Goal: Contribute content: Add original content to the website for others to see

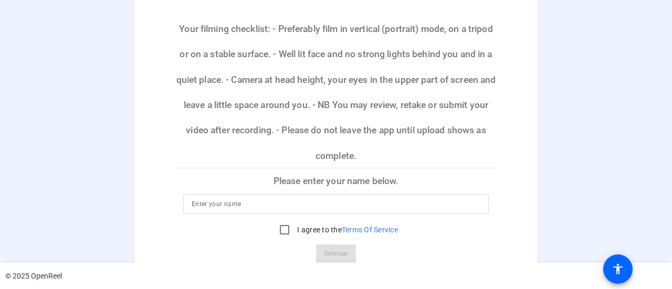
scroll to position [53, 0]
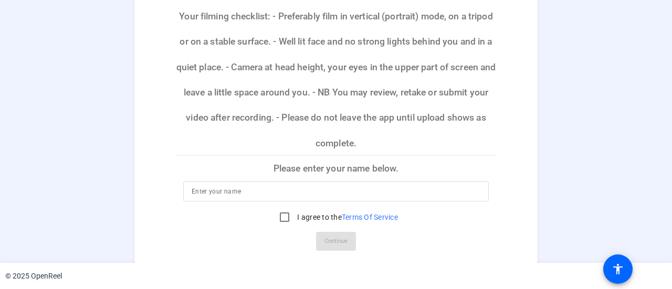
click at [279, 190] on input at bounding box center [336, 191] width 289 height 13
type input "[PERSON_NAME]"
click at [284, 215] on input "I agree to the Terms Of Service" at bounding box center [284, 217] width 21 height 21
checkbox input "true"
click at [331, 242] on span "Continue" at bounding box center [336, 242] width 23 height 16
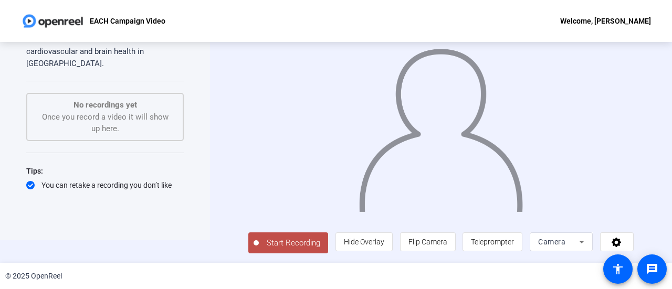
scroll to position [23, 0]
click at [286, 242] on span "Start Recording" at bounding box center [293, 243] width 69 height 12
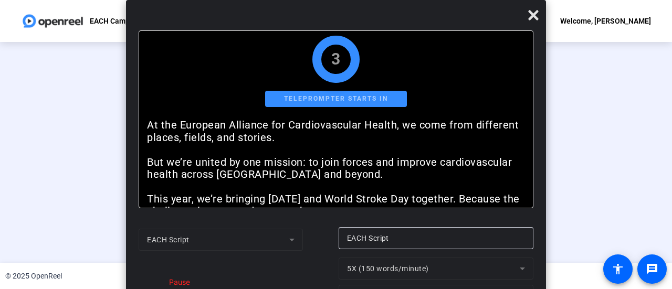
scroll to position [0, 0]
click at [286, 242] on div "EACH Script EACH Script Pause 5X (150 words/minute) 20px" at bounding box center [336, 267] width 395 height 80
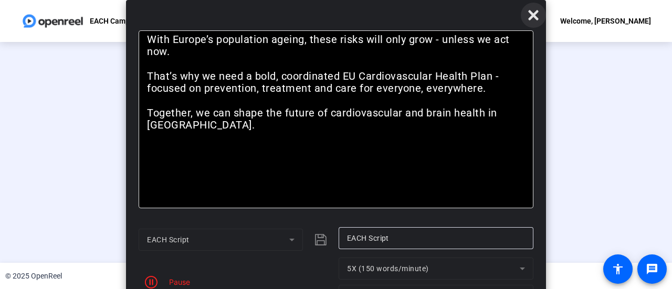
click at [531, 16] on icon at bounding box center [533, 15] width 13 height 13
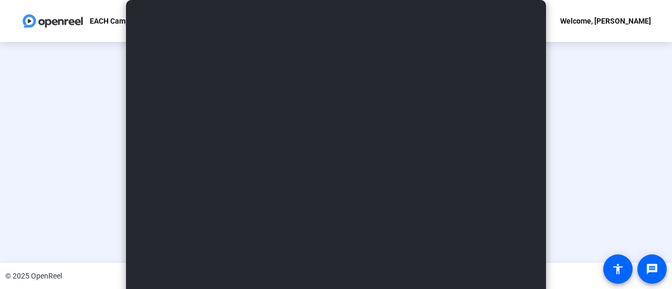
scroll to position [74, 0]
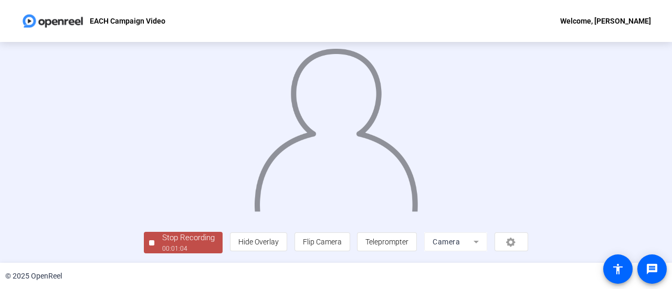
click at [96, 256] on div "Teleprompter Script At the European Alliance for Cardiovascular Health, we come…" at bounding box center [336, 152] width 672 height 221
click at [162, 243] on div "Stop Recording" at bounding box center [188, 238] width 53 height 12
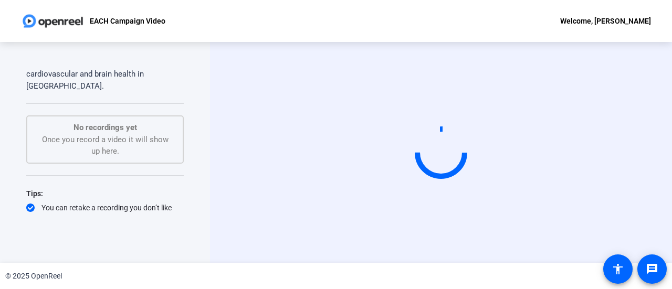
scroll to position [0, 0]
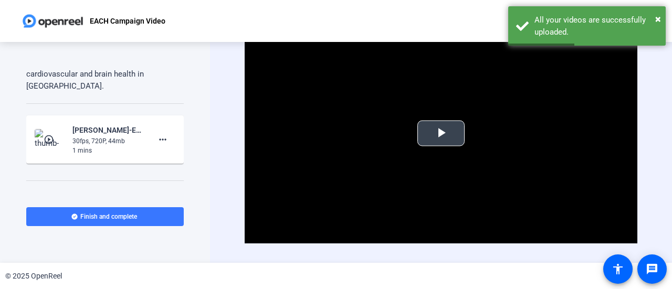
click at [441, 133] on span "Video Player" at bounding box center [441, 133] width 0 height 0
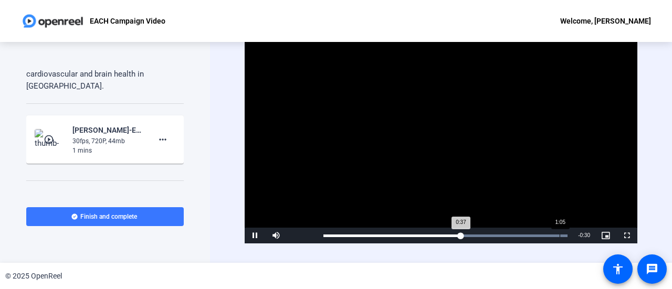
click at [559, 235] on div "Loaded : 100.00% 1:05 0:37" at bounding box center [446, 236] width 244 height 3
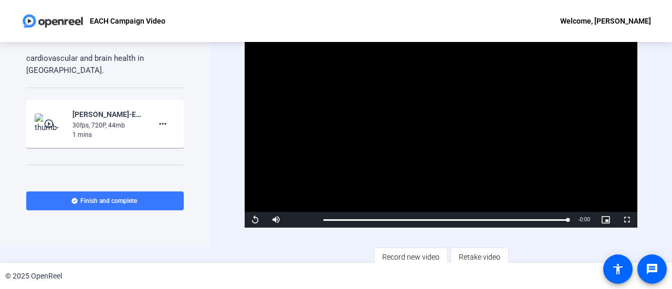
scroll to position [21, 0]
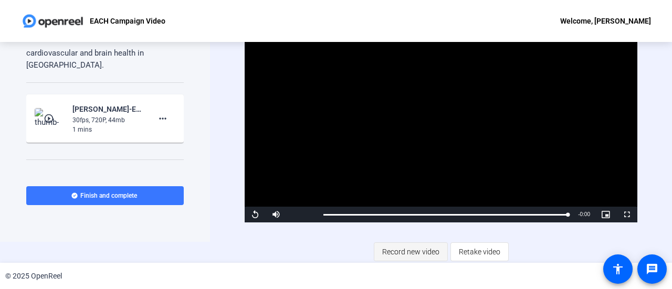
click at [418, 250] on span "Record new video" at bounding box center [410, 252] width 57 height 20
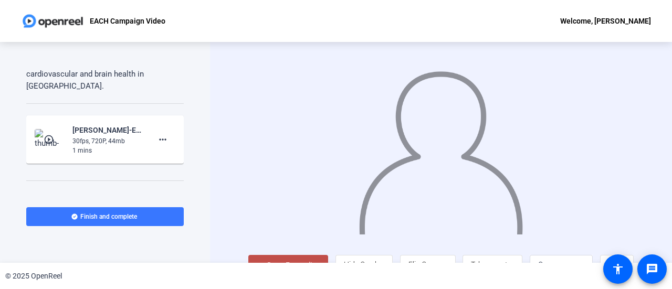
scroll to position [23, 0]
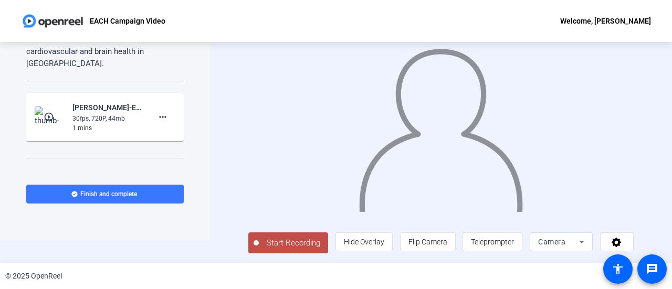
click at [289, 245] on span "Start Recording" at bounding box center [293, 243] width 69 height 12
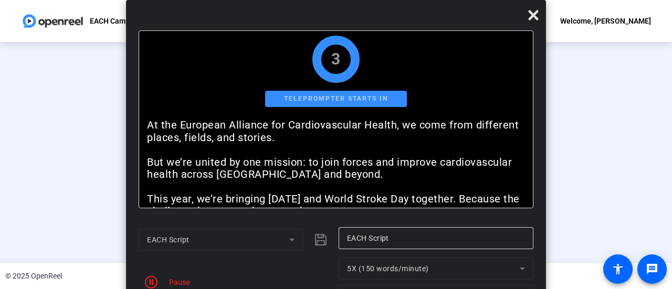
scroll to position [0, 0]
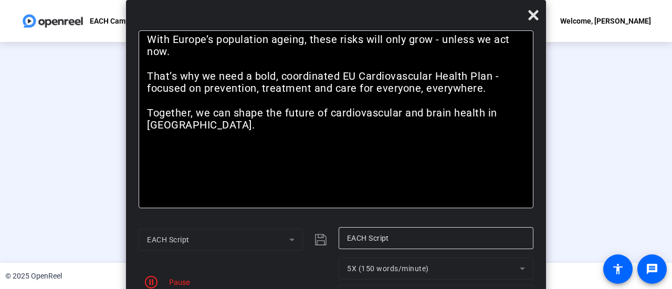
drag, startPoint x: 438, startPoint y: 127, endPoint x: 430, endPoint y: 149, distance: 23.9
click at [430, 148] on div "At the European Alliance for Cardiovascular Health, we come from different plac…" at bounding box center [336, 119] width 395 height 178
click at [181, 279] on div "Pause" at bounding box center [177, 282] width 26 height 11
click at [153, 282] on icon "button" at bounding box center [151, 282] width 13 height 13
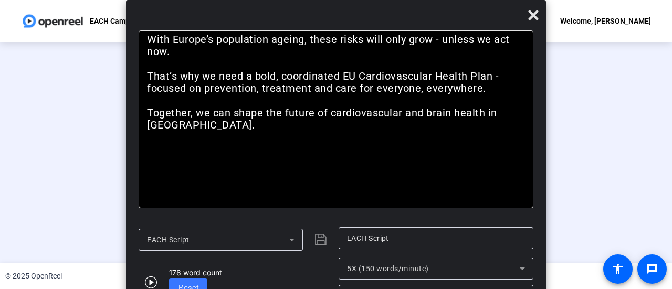
scroll to position [64, 0]
click at [534, 18] on icon at bounding box center [533, 15] width 13 height 13
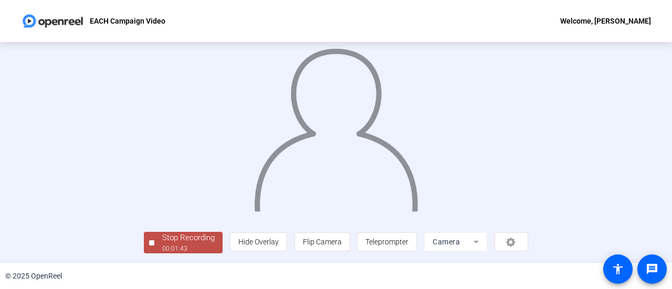
scroll to position [64, 0]
click at [162, 244] on div "Stop Recording" at bounding box center [188, 238] width 53 height 12
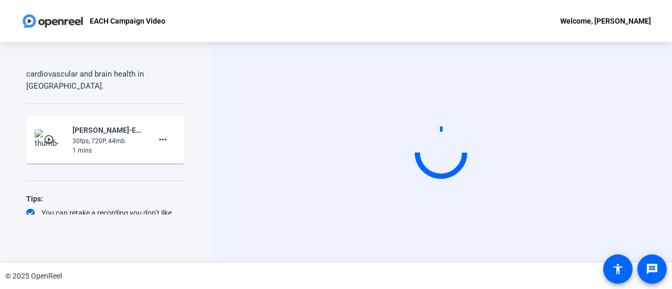
scroll to position [0, 0]
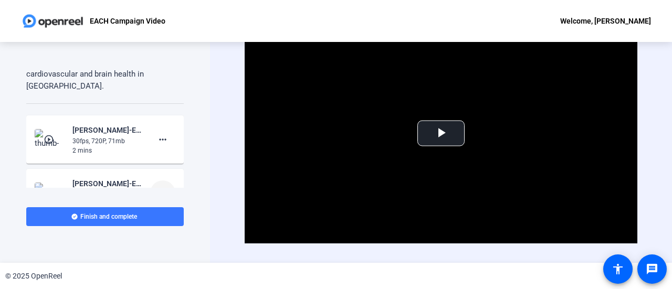
click at [159, 187] on mat-icon "more_horiz" at bounding box center [163, 193] width 13 height 13
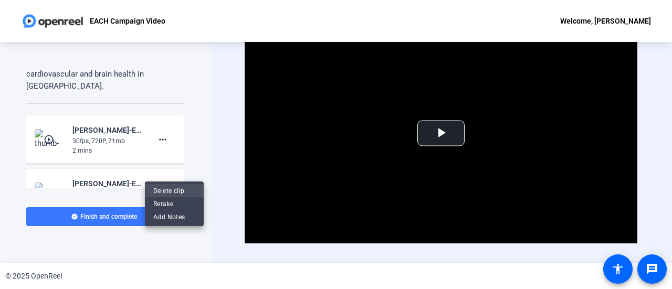
click at [176, 190] on span "Delete clip" at bounding box center [174, 191] width 42 height 13
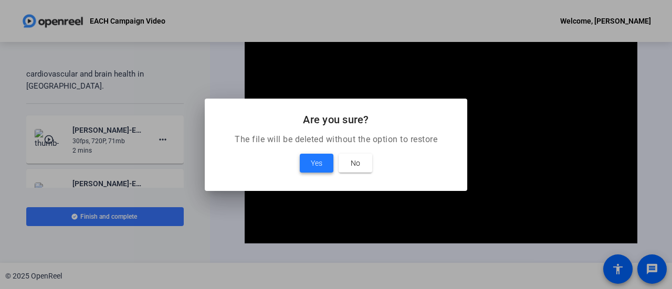
click at [314, 164] on span "Yes" at bounding box center [317, 163] width 12 height 13
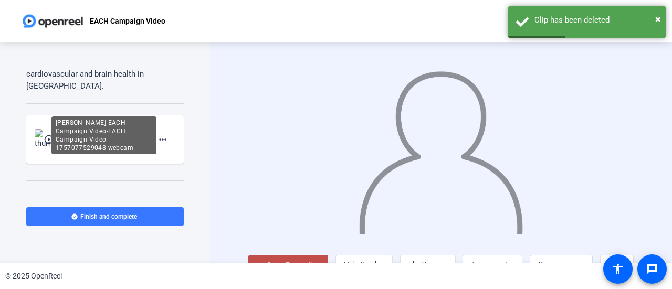
click at [99, 117] on div "[PERSON_NAME]-EACH Campaign Video-EACH Campaign Video-1757077529048-webcam" at bounding box center [103, 136] width 105 height 38
click at [112, 124] on div "[PERSON_NAME]-EACH Campaign Video-EACH Campaign Video-1757077529048-webcam" at bounding box center [107, 130] width 70 height 13
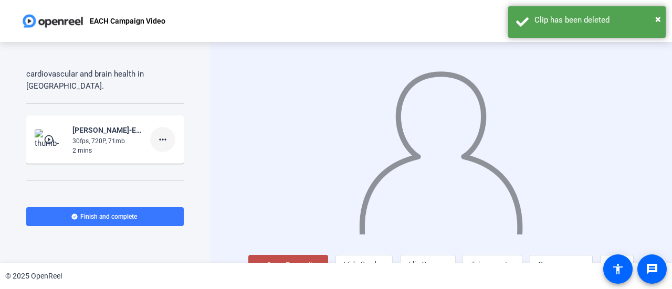
click at [159, 133] on mat-icon "more_horiz" at bounding box center [163, 139] width 13 height 13
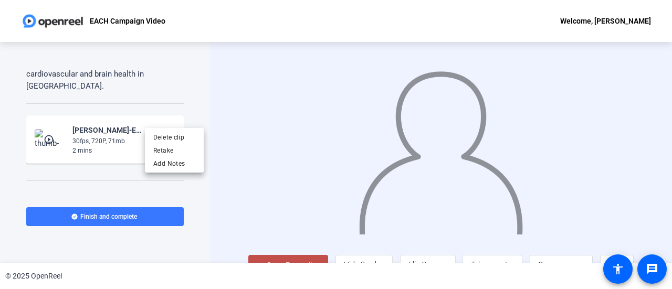
click at [55, 119] on div at bounding box center [336, 144] width 672 height 289
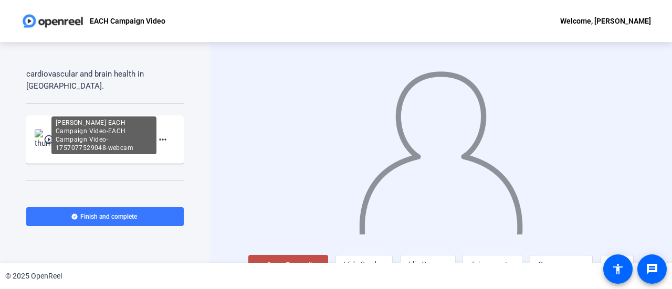
click at [94, 124] on div "[PERSON_NAME]-EACH Campaign Video-EACH Campaign Video-1757077529048-webcam" at bounding box center [107, 130] width 70 height 13
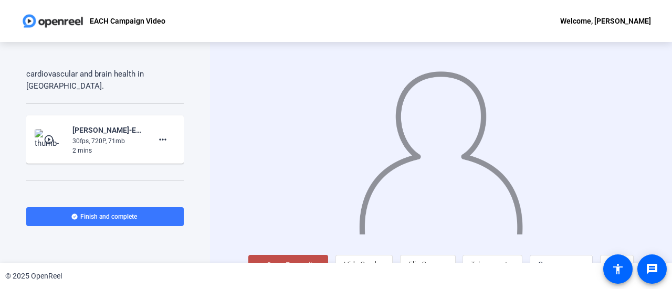
drag, startPoint x: 58, startPoint y: 123, endPoint x: 57, endPoint y: 118, distance: 5.8
click at [58, 129] on img at bounding box center [50, 139] width 31 height 21
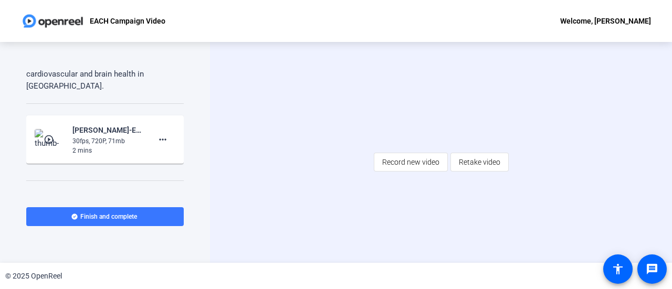
click at [57, 129] on img at bounding box center [50, 139] width 31 height 21
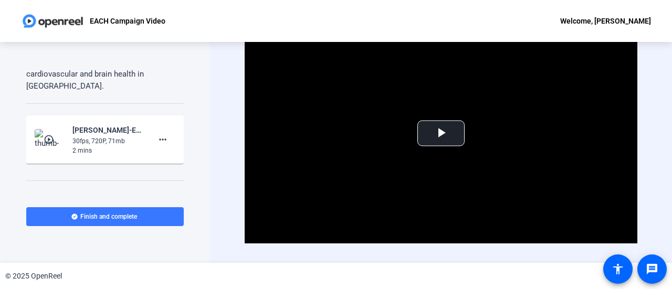
click at [57, 129] on img at bounding box center [50, 139] width 31 height 21
click at [441, 133] on span "Video Player" at bounding box center [441, 133] width 0 height 0
click at [124, 218] on span "Finish and complete" at bounding box center [108, 217] width 57 height 8
